Goal: Information Seeking & Learning: Learn about a topic

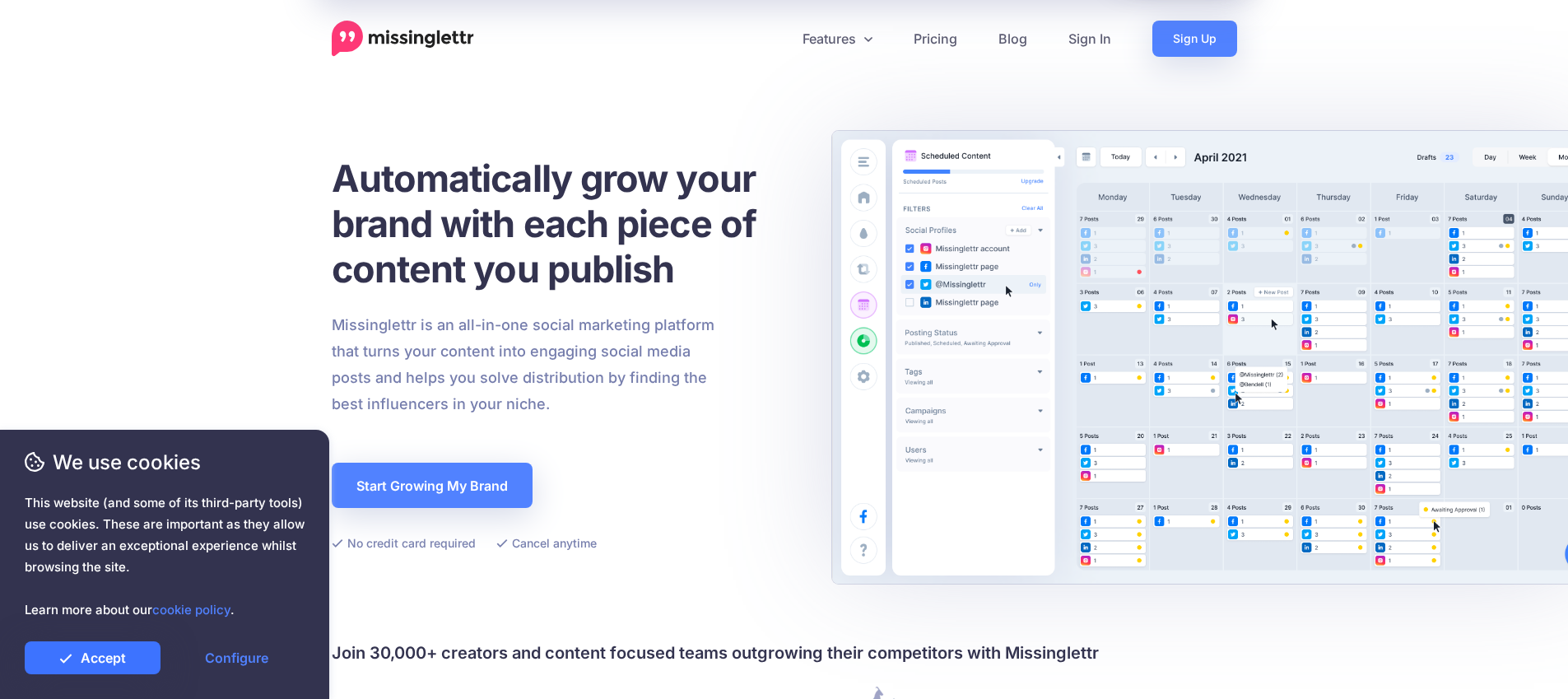
click at [148, 659] on link "Accept" at bounding box center [93, 658] width 136 height 33
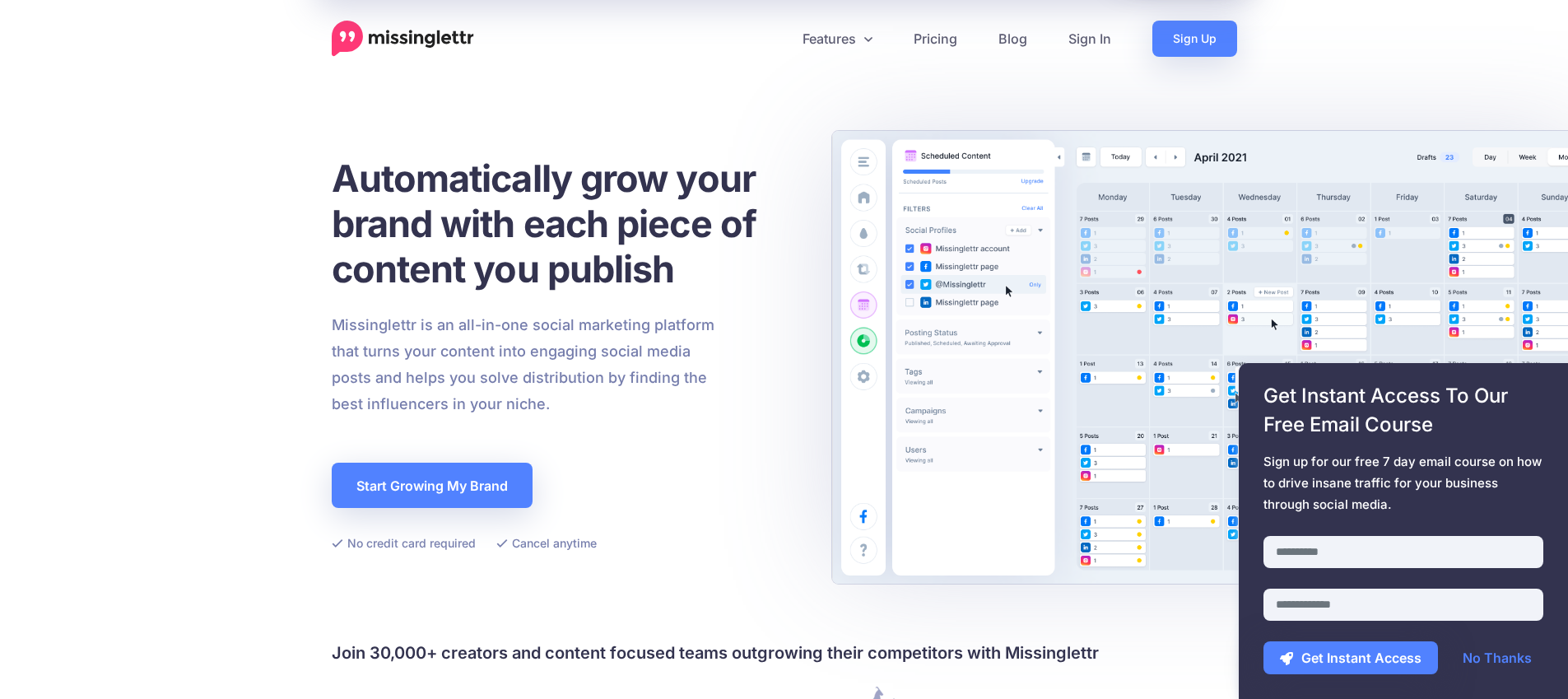
click at [1020, 425] on div "Automatically grow your brand with each piece of content you publish Missinglet…" at bounding box center [784, 354] width 906 height 447
click at [851, 37] on link "Features" at bounding box center [837, 39] width 111 height 36
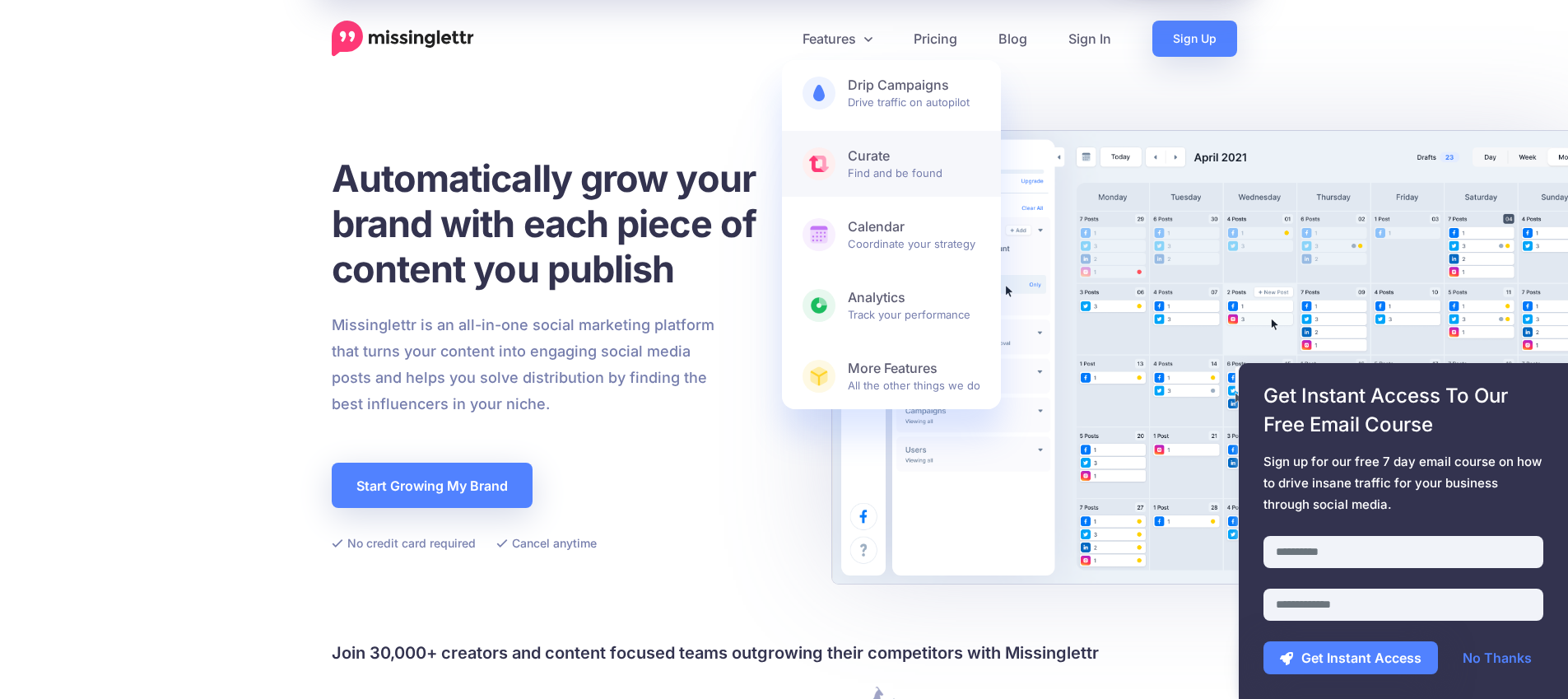
click at [873, 177] on span "Curate Find and be found" at bounding box center [914, 164] width 132 height 33
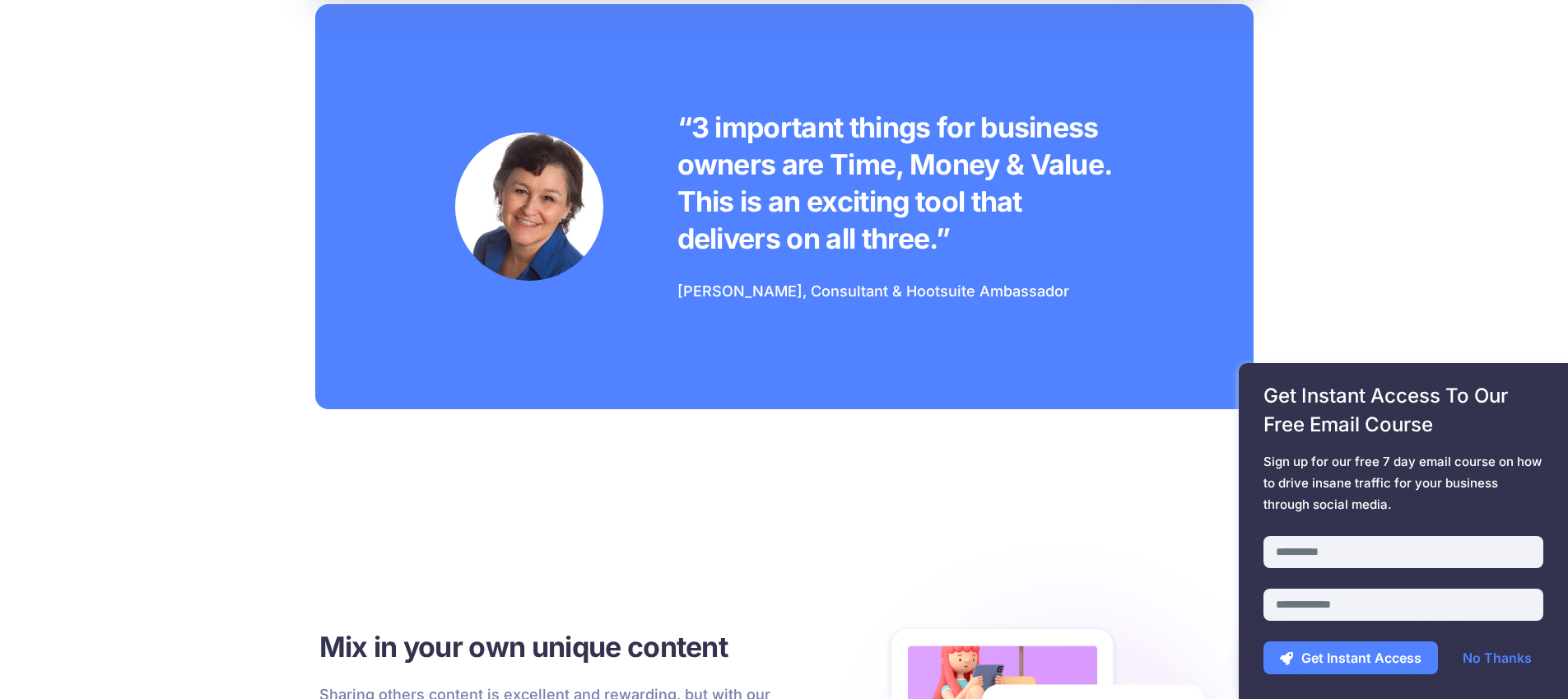
scroll to position [3674, 0]
